Goal: Use online tool/utility: Use online tool/utility

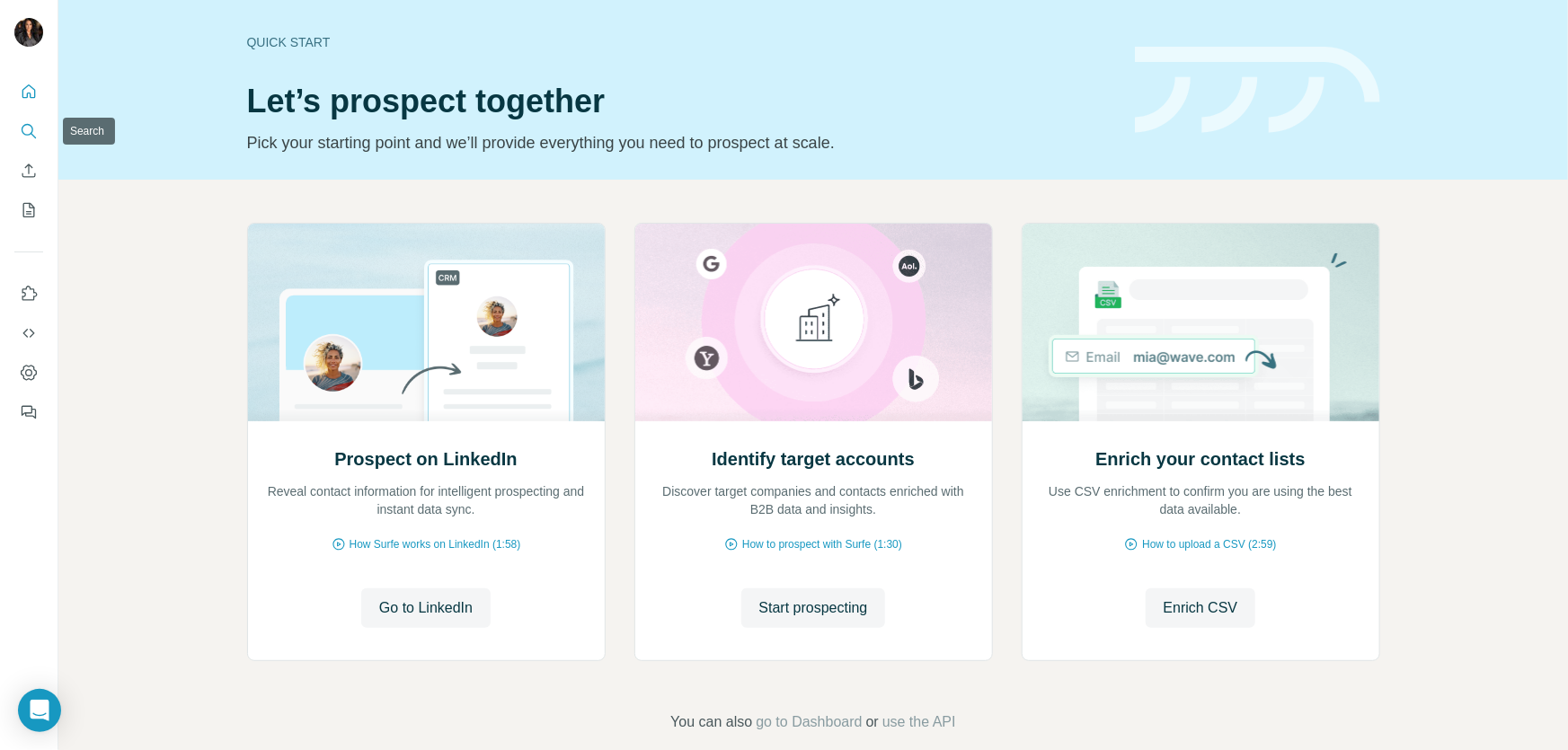
click at [23, 125] on icon "Search" at bounding box center [27, 129] width 12 height 12
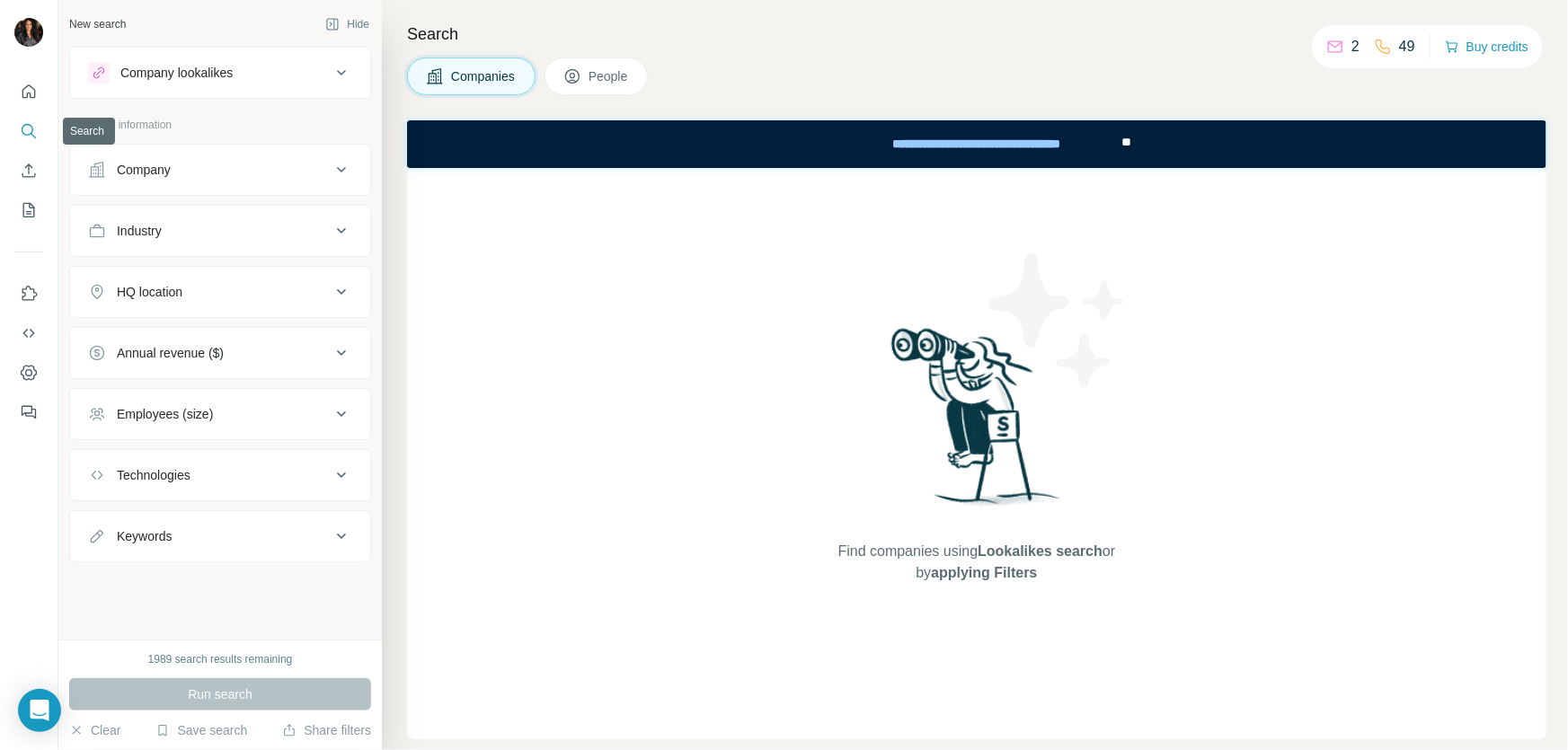
click at [20, 128] on icon "Search" at bounding box center [28, 131] width 18 height 18
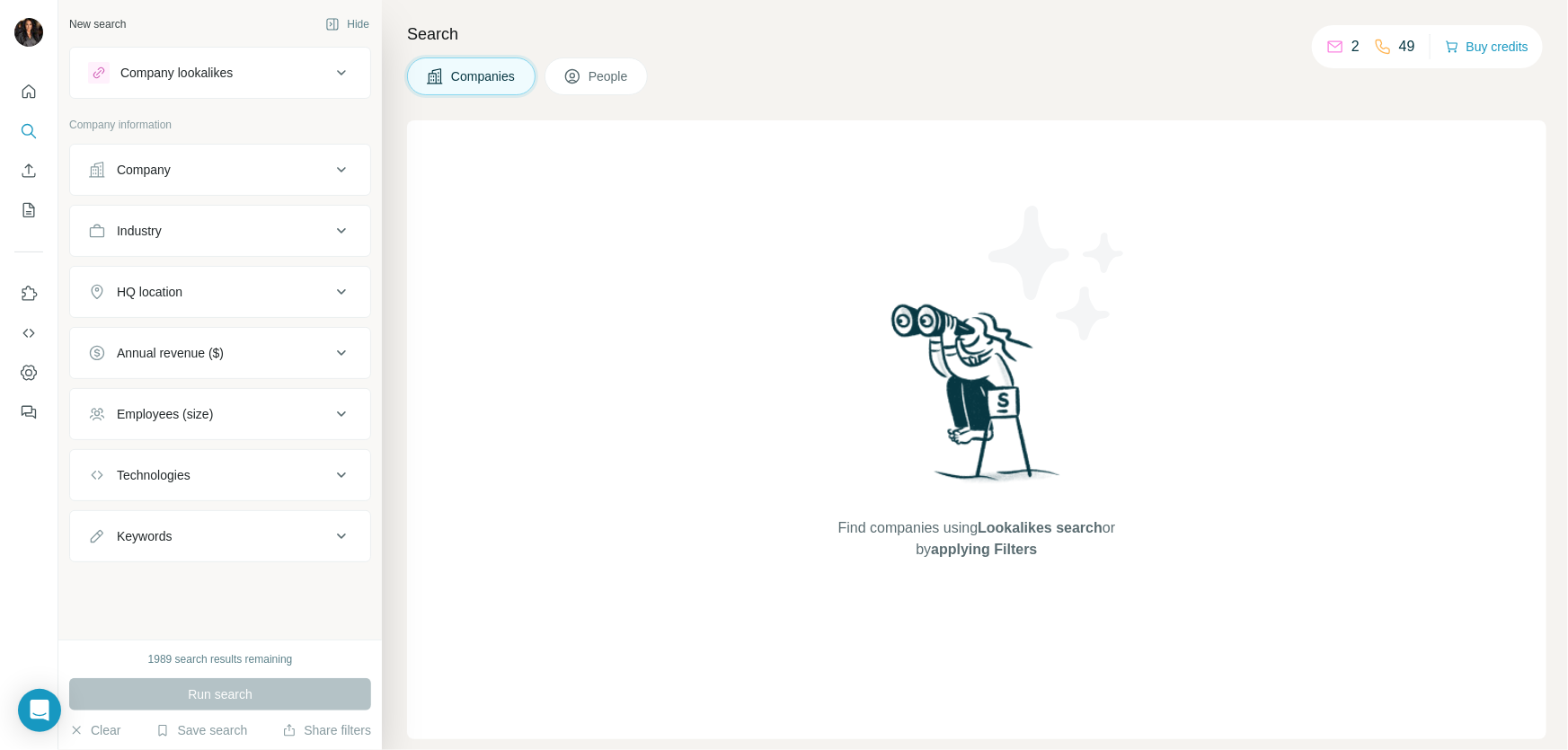
click at [294, 226] on div "Industry" at bounding box center [209, 230] width 242 height 18
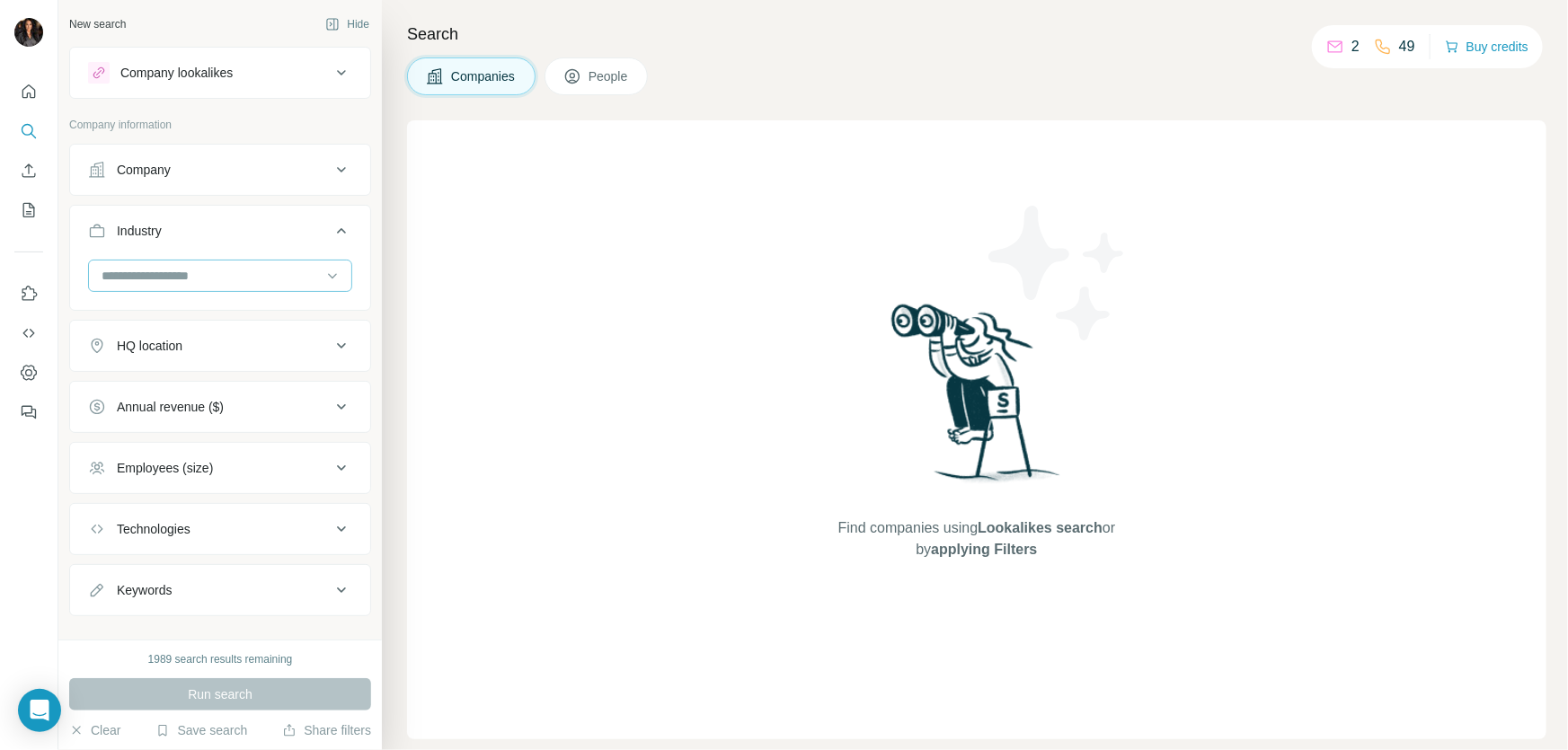
click at [252, 270] on input at bounding box center [211, 275] width 222 height 20
click at [182, 338] on p "Biotechnology" at bounding box center [142, 329] width 79 height 18
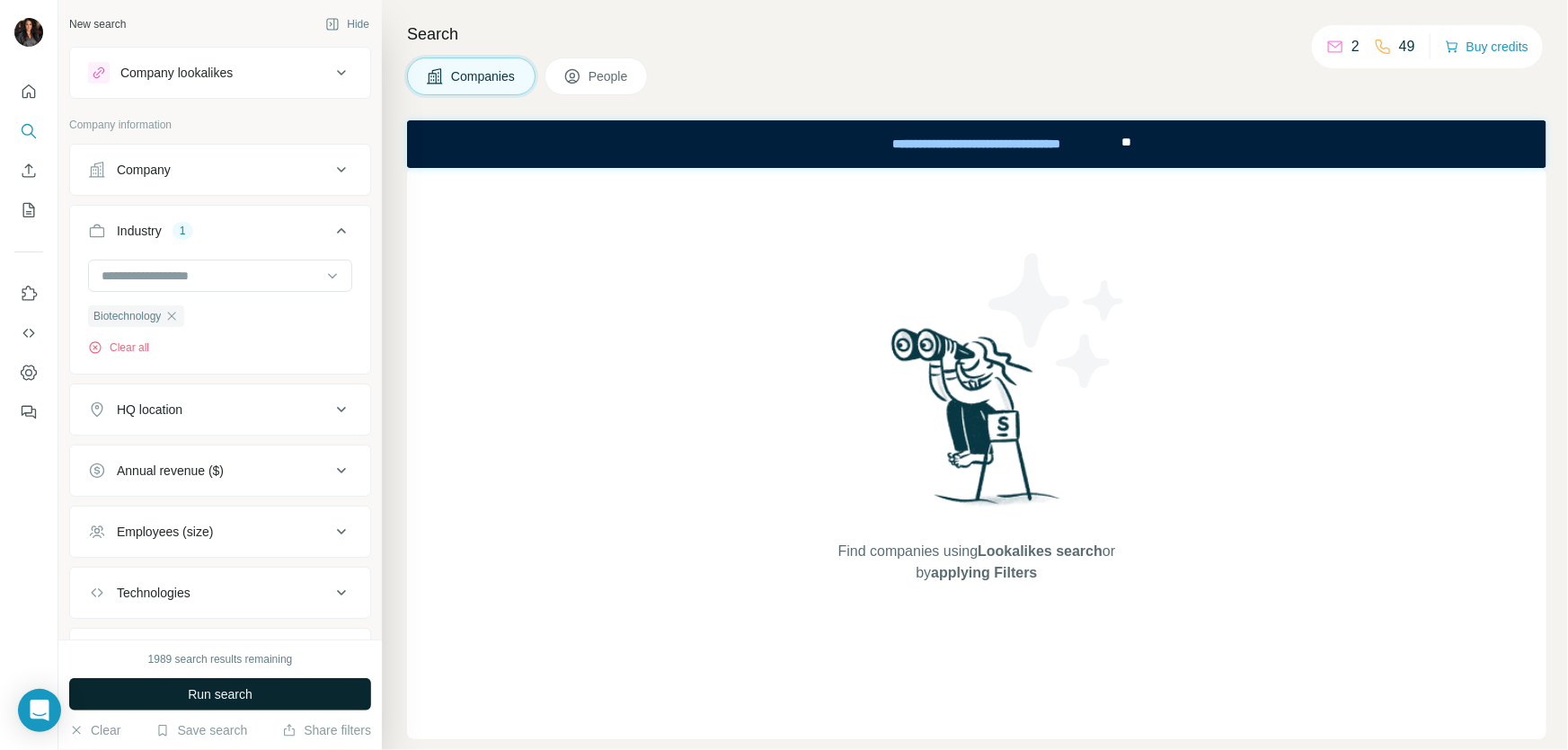
click at [224, 691] on span "Run search" at bounding box center [220, 694] width 65 height 18
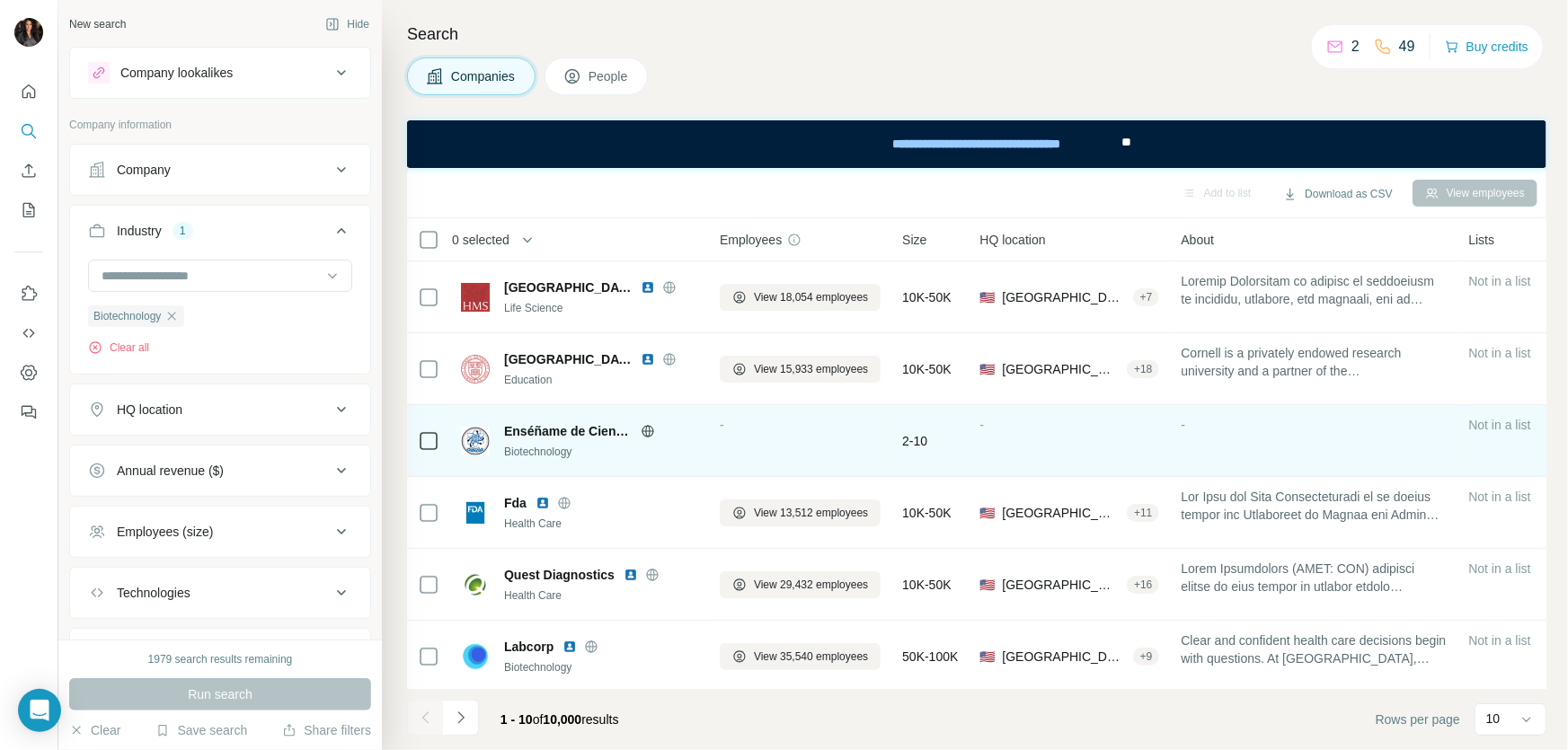
scroll to position [301, 0]
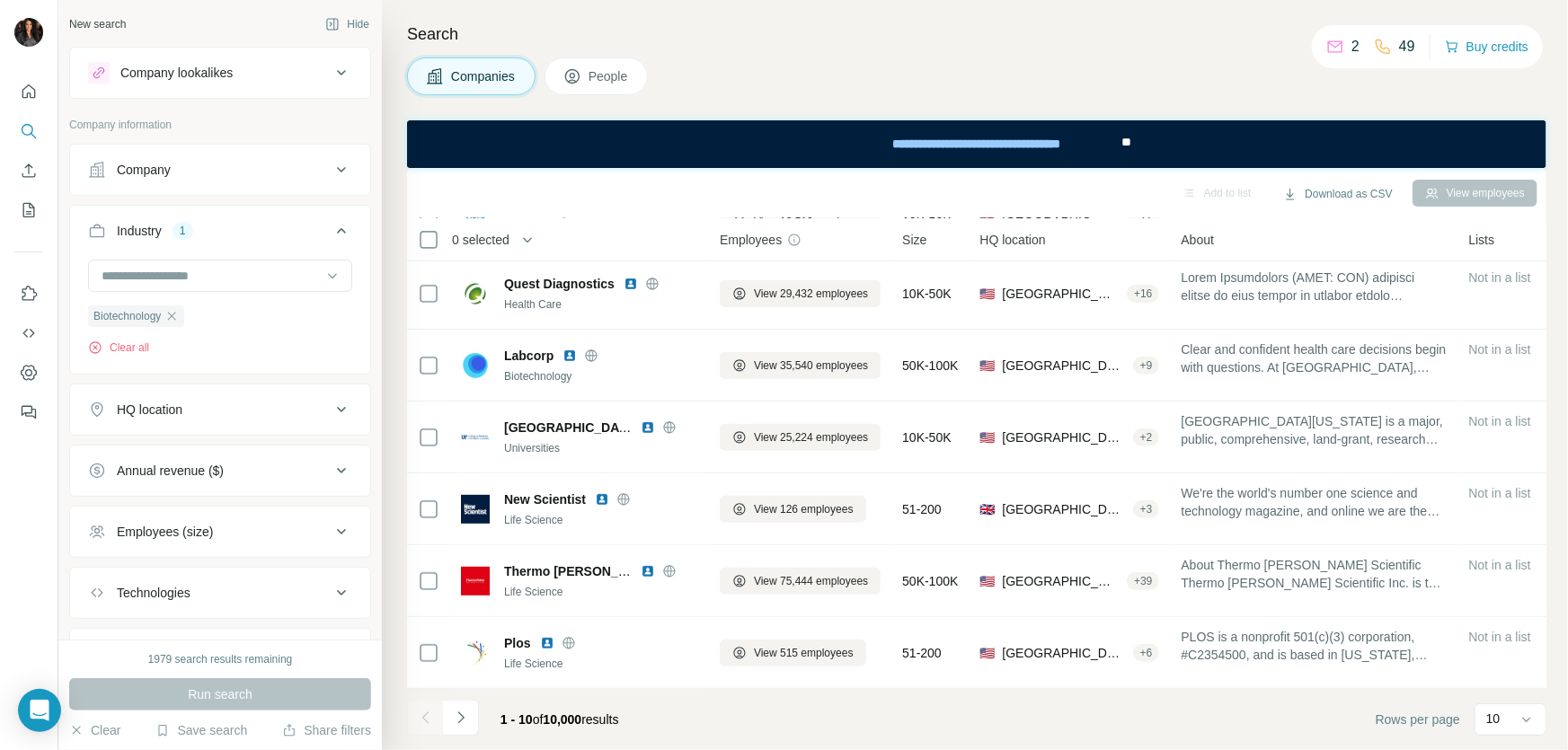
click at [330, 169] on icon at bounding box center [341, 170] width 22 height 22
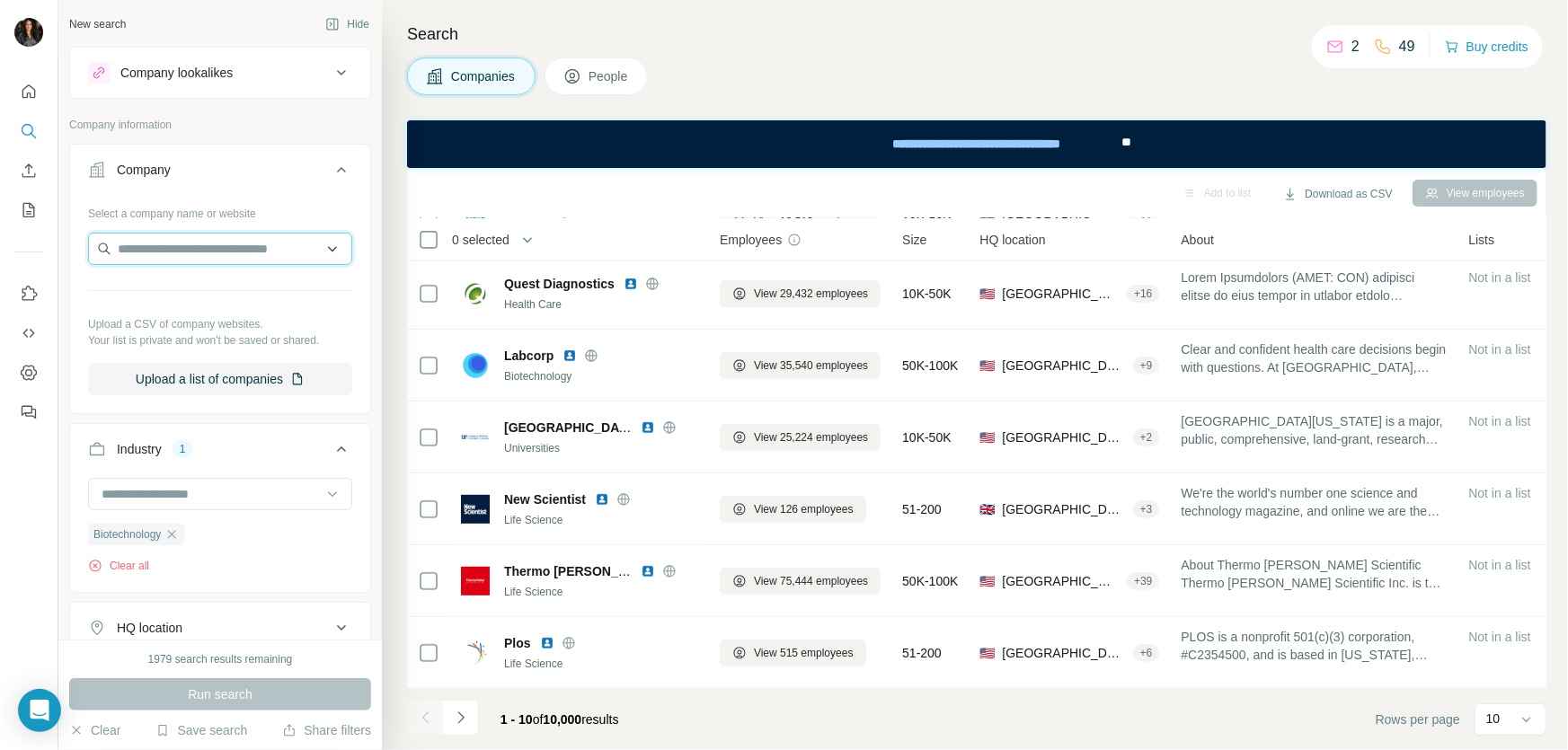
click at [202, 240] on input "text" at bounding box center [220, 248] width 264 height 32
paste input "*********"
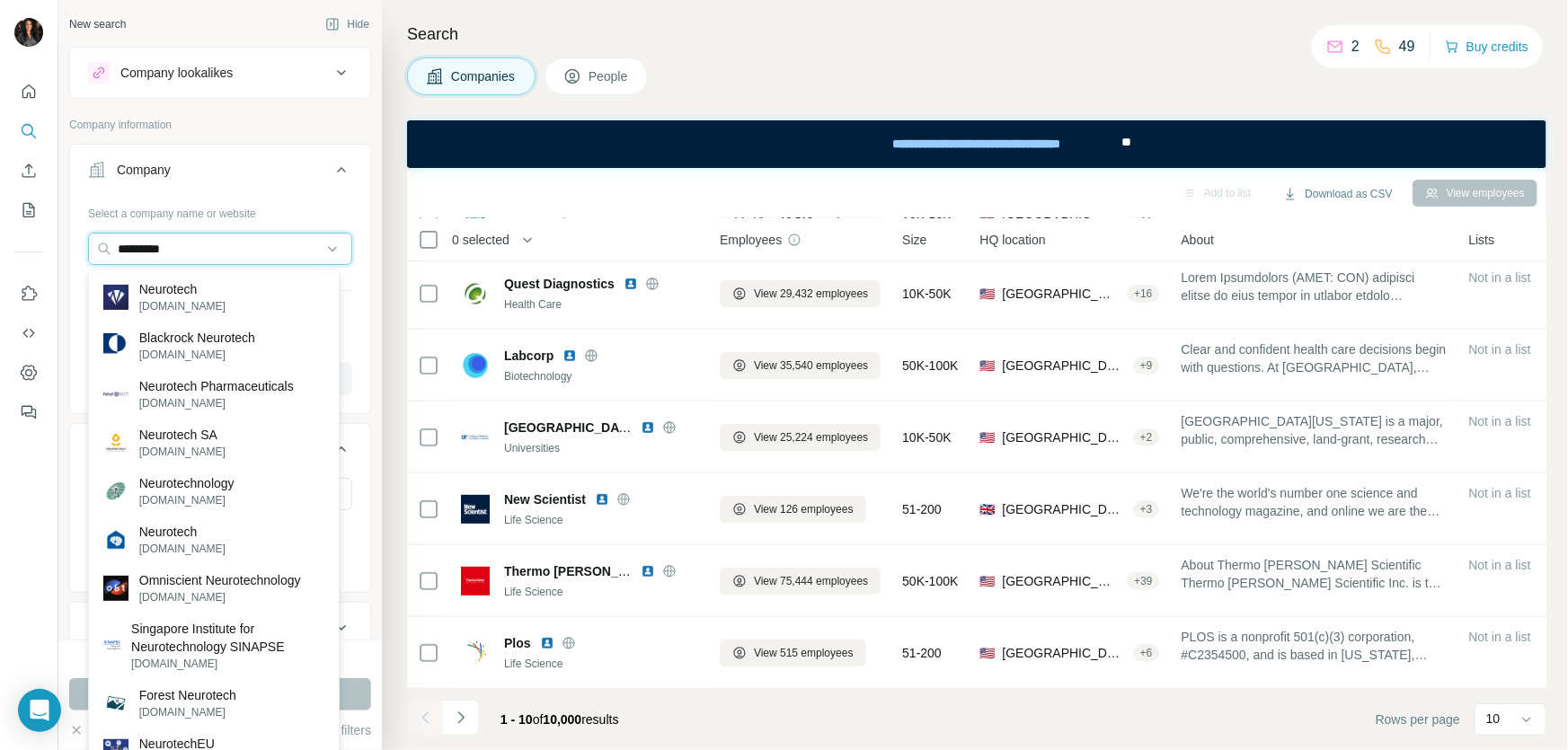
type input "*********"
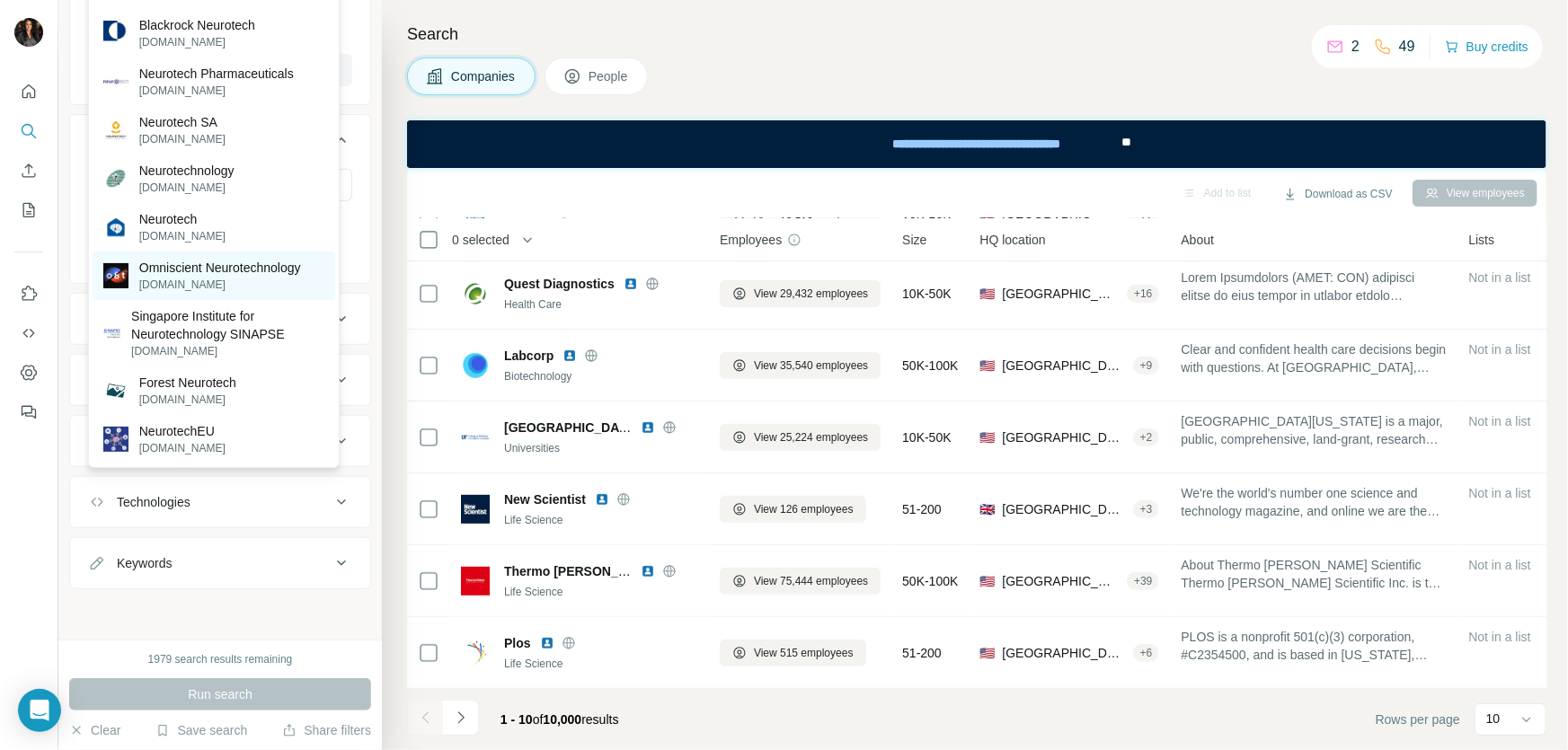
scroll to position [0, 0]
